Goal: Book appointment/travel/reservation

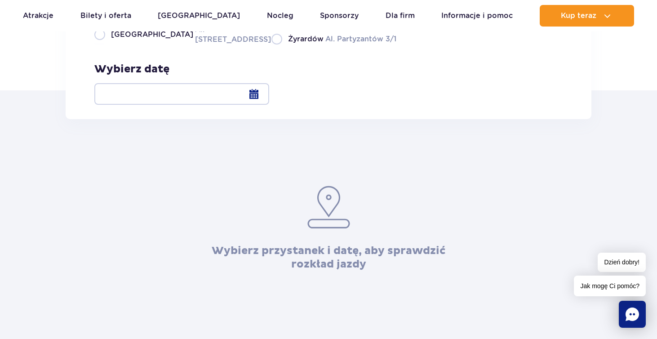
scroll to position [148, 0]
click at [105, 44] on label "Warszawa Al. [STREET_ADDRESS]" at bounding box center [177, 34] width 166 height 20
click at [104, 44] on input "Warszawa Al. [STREET_ADDRESS]" at bounding box center [99, 43] width 10 height 2
radio input "true"
click at [269, 90] on div at bounding box center [181, 94] width 175 height 22
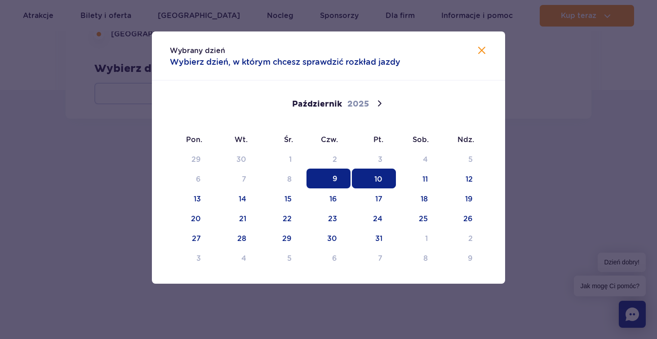
click at [387, 177] on span "10" at bounding box center [374, 178] width 44 height 20
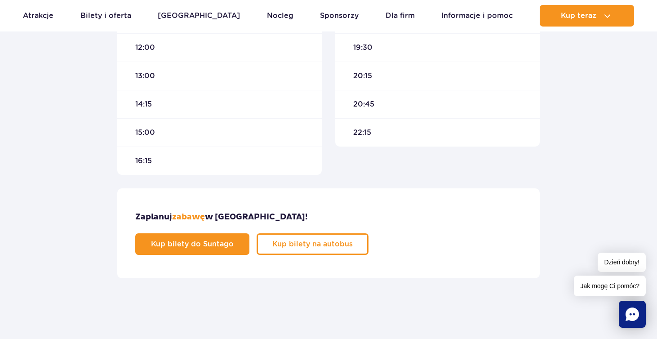
scroll to position [524, 0]
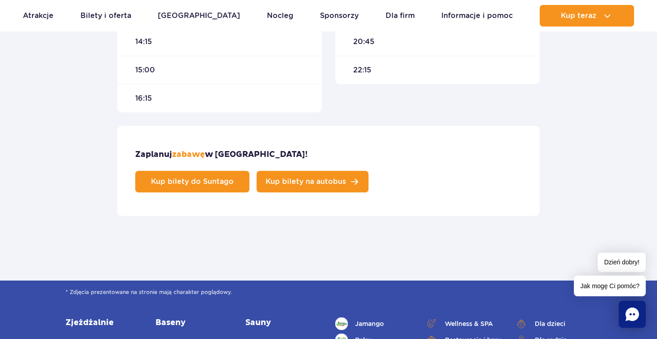
click at [346, 178] on span "Kup bilety na autobus" at bounding box center [305, 181] width 80 height 7
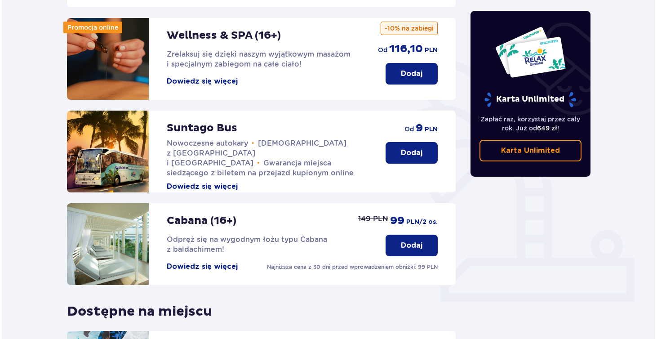
scroll to position [164, 0]
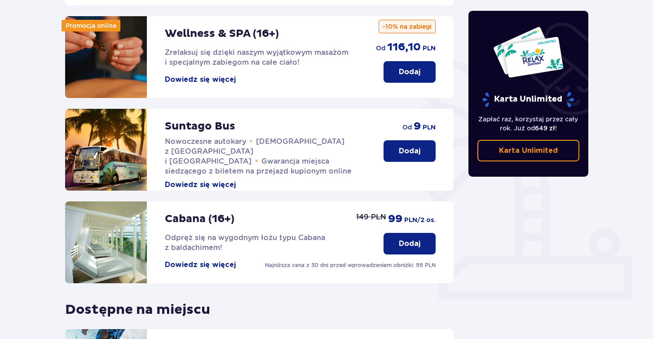
click at [227, 180] on button "Dowiedz się więcej" at bounding box center [200, 185] width 71 height 10
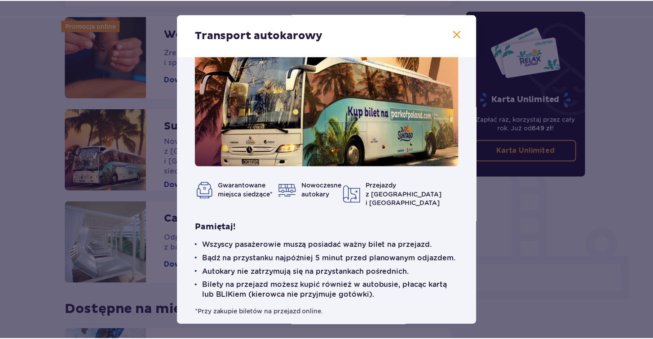
scroll to position [22, 0]
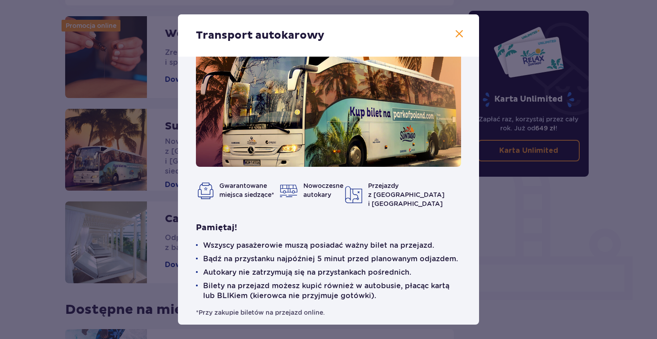
click at [504, 223] on div "Transport autokarowy Gwarantowane miejsca siedzące* Nowoczesne autokary Przejaz…" at bounding box center [328, 169] width 657 height 339
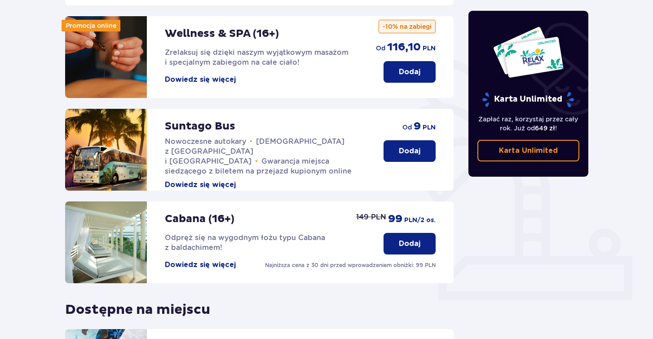
click at [407, 146] on p "Dodaj" at bounding box center [410, 151] width 22 height 10
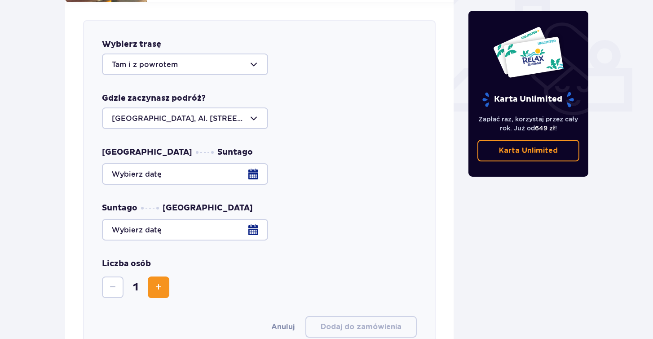
scroll to position [353, 0]
click at [173, 163] on div at bounding box center [259, 174] width 315 height 22
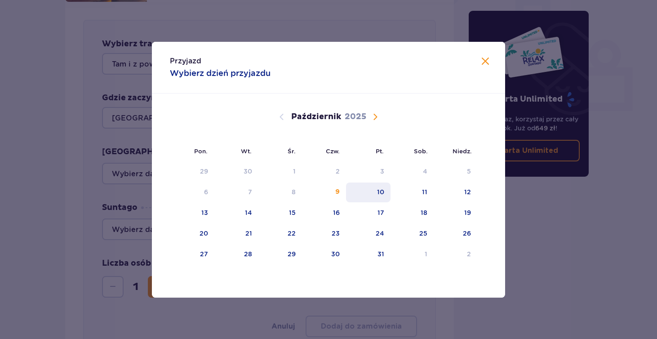
click at [379, 192] on div "10" at bounding box center [380, 191] width 7 height 9
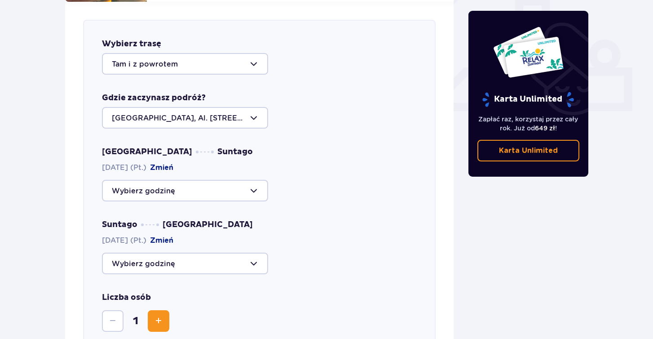
click at [190, 180] on div at bounding box center [185, 191] width 166 height 22
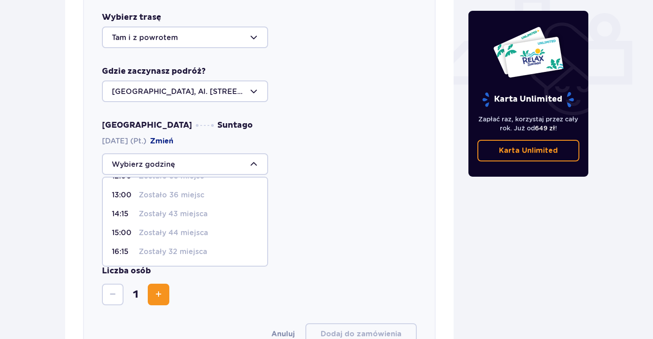
scroll to position [389, 0]
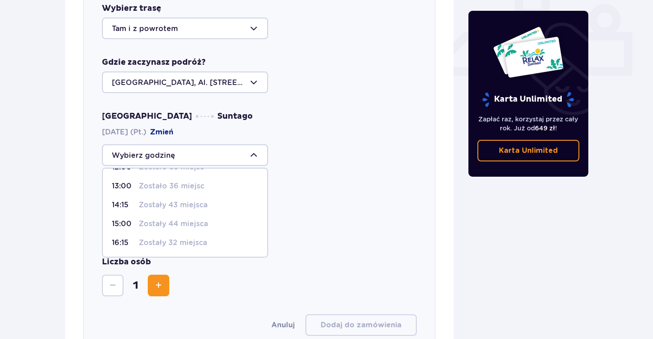
click at [155, 238] on p "Zostały 32 miejsca" at bounding box center [173, 243] width 68 height 10
type input "16:15"
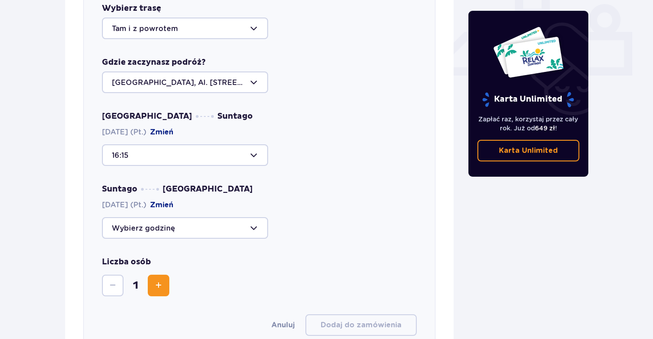
click at [164, 217] on div at bounding box center [185, 228] width 166 height 22
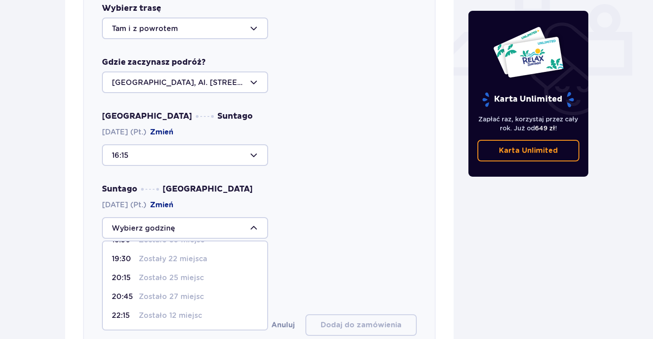
scroll to position [34, 0]
click at [164, 292] on p "Zostało 27 miejsc" at bounding box center [171, 297] width 65 height 10
type input "20:45"
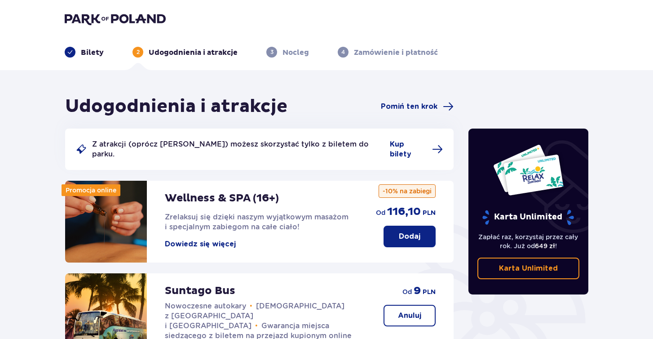
scroll to position [0, 0]
click at [393, 225] on button "Dodaj" at bounding box center [410, 236] width 52 height 22
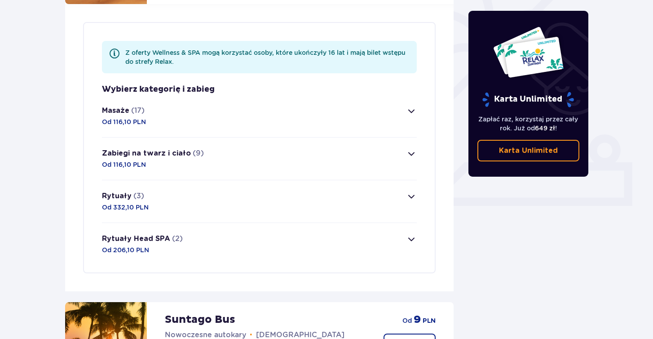
scroll to position [261, 0]
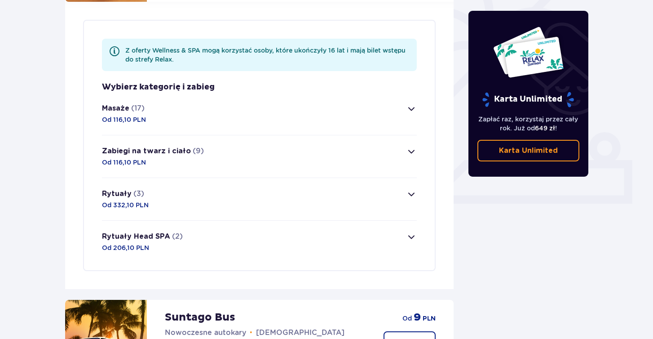
click at [190, 105] on button "Masaże (17) Od 116,10 PLN" at bounding box center [259, 114] width 315 height 42
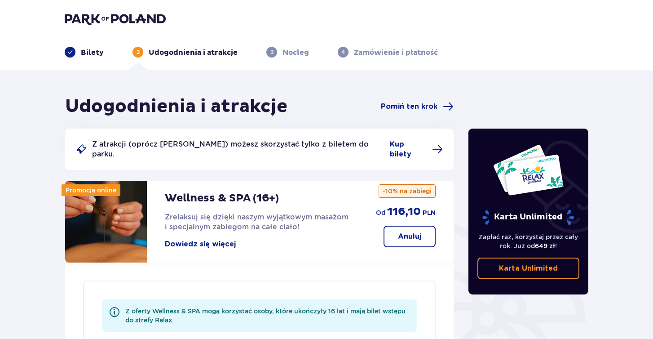
scroll to position [0, 0]
